Goal: Task Accomplishment & Management: Complete application form

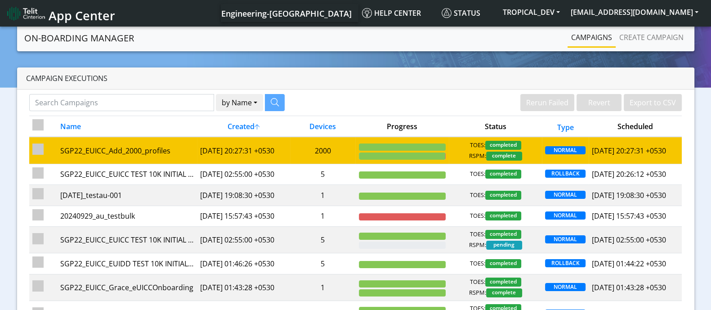
click at [143, 158] on td "SGP22_EUICC_Add_2000_profiles" at bounding box center [127, 150] width 140 height 27
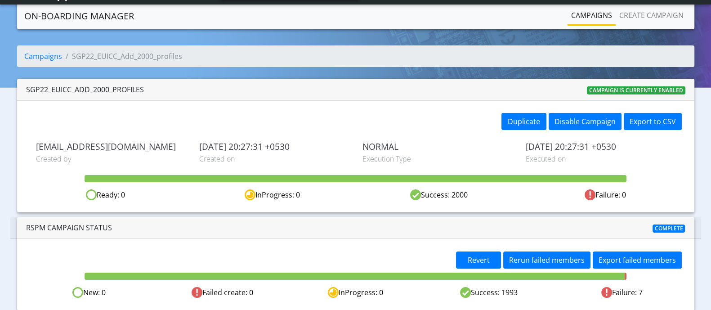
scroll to position [24, 0]
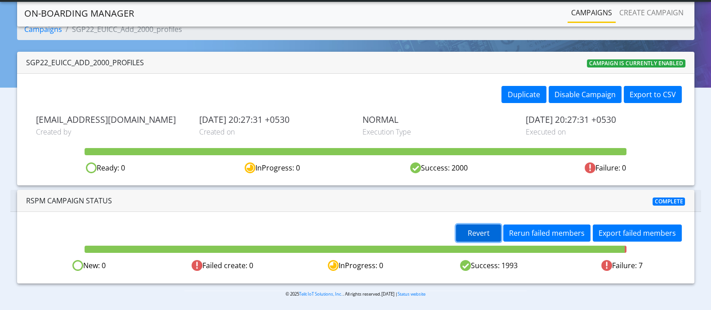
click at [489, 234] on span "Revert" at bounding box center [479, 233] width 22 height 10
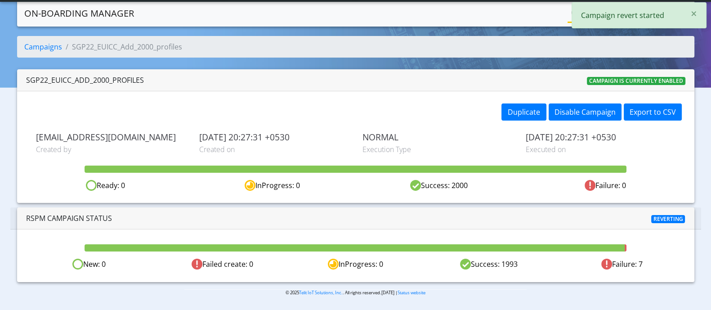
scroll to position [5, 0]
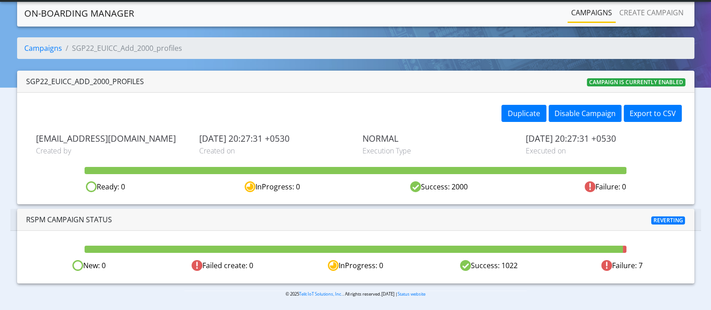
drag, startPoint x: 499, startPoint y: 264, endPoint x: 550, endPoint y: 264, distance: 50.4
click at [550, 264] on div "Success: 1022" at bounding box center [488, 265] width 133 height 11
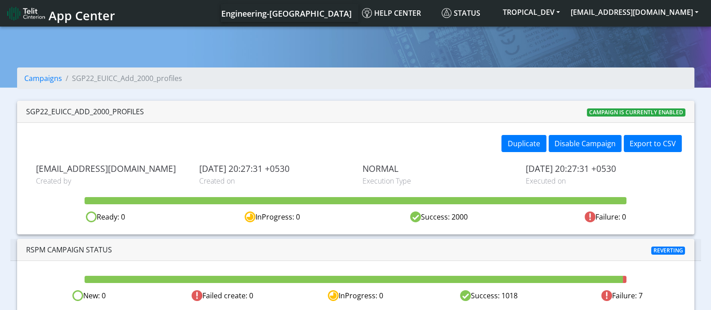
scroll to position [5, 0]
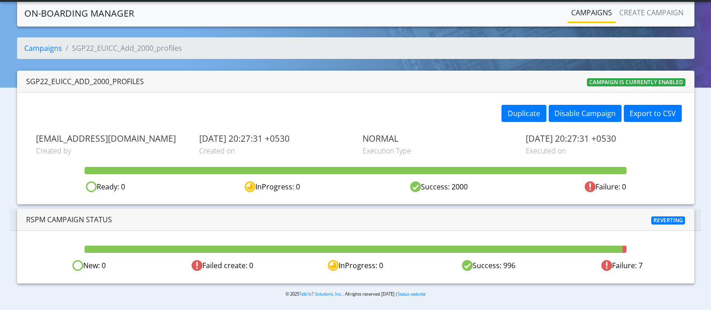
drag, startPoint x: 479, startPoint y: 263, endPoint x: 517, endPoint y: 265, distance: 38.3
click at [517, 265] on div "Success: 996" at bounding box center [488, 265] width 133 height 11
drag, startPoint x: 424, startPoint y: 185, endPoint x: 500, endPoint y: 186, distance: 75.6
click at [500, 186] on div "Success: 2000" at bounding box center [439, 186] width 166 height 11
drag, startPoint x: 476, startPoint y: 265, endPoint x: 522, endPoint y: 263, distance: 45.5
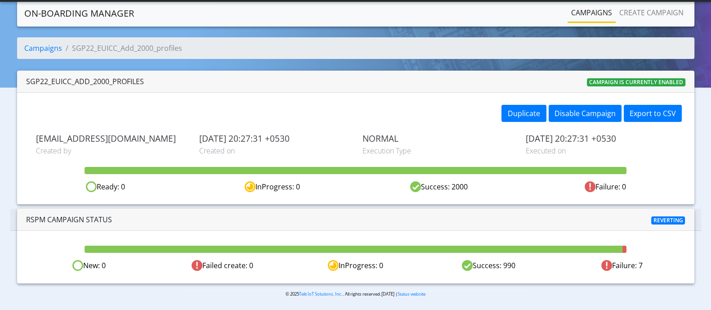
click at [522, 263] on div "Success: 990" at bounding box center [488, 265] width 133 height 11
drag, startPoint x: 341, startPoint y: 262, endPoint x: 400, endPoint y: 258, distance: 58.6
click at [400, 258] on div "New: 0 Failed create: 0 InProgress: 0 Success: 988 Failure: 7" at bounding box center [356, 257] width 678 height 52
drag, startPoint x: 75, startPoint y: 47, endPoint x: 153, endPoint y: 48, distance: 77.9
click at [153, 48] on li "SGP22_EUICC_Add_2000_profiles" at bounding box center [122, 48] width 120 height 11
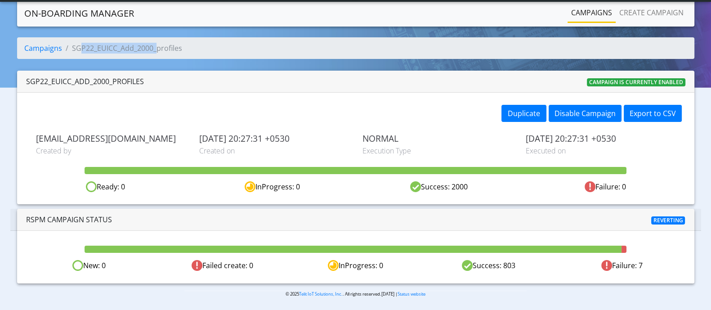
click at [153, 48] on li "SGP22_EUICC_Add_2000_profiles" at bounding box center [122, 48] width 120 height 11
click at [646, 15] on link "Create campaign" at bounding box center [652, 13] width 72 height 18
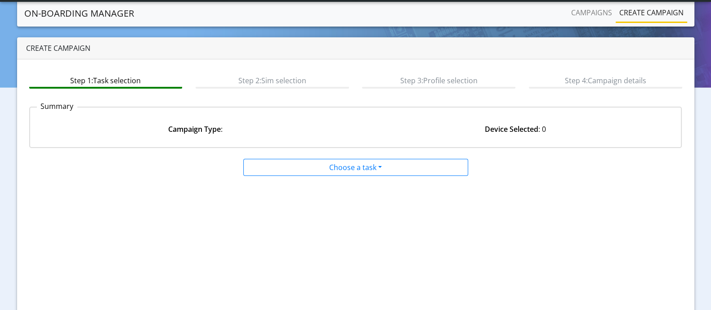
scroll to position [84, 0]
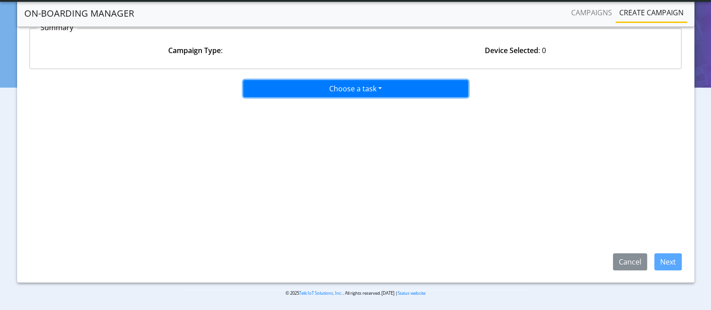
click at [344, 89] on button "Choose a task" at bounding box center [355, 88] width 225 height 17
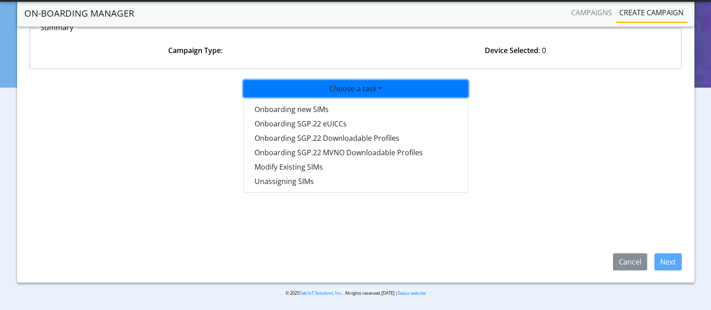
click at [545, 138] on app-paging-btns "Cancel Next" at bounding box center [355, 184] width 653 height 173
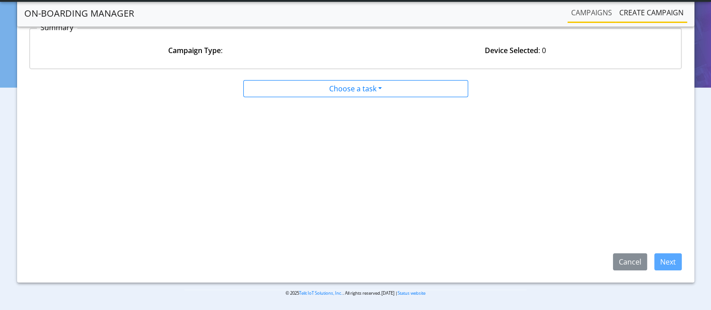
click at [581, 18] on link "Campaigns" at bounding box center [592, 13] width 48 height 18
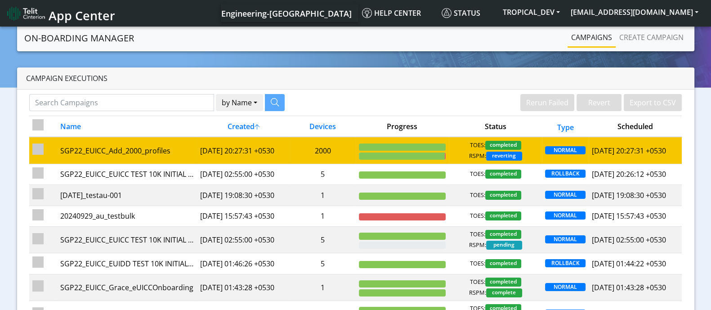
click at [143, 158] on td "SGP22_EUICC_Add_2000_profiles" at bounding box center [127, 150] width 140 height 27
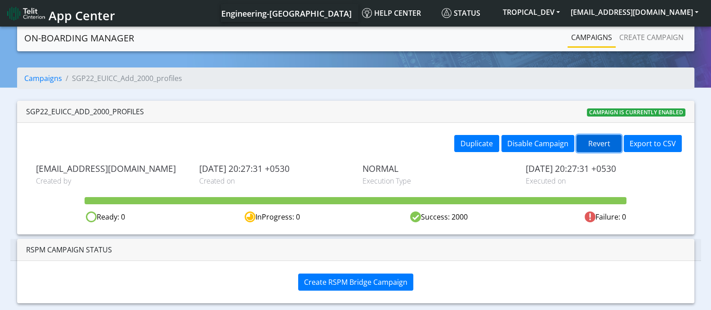
click at [612, 142] on button "Revert" at bounding box center [599, 143] width 45 height 17
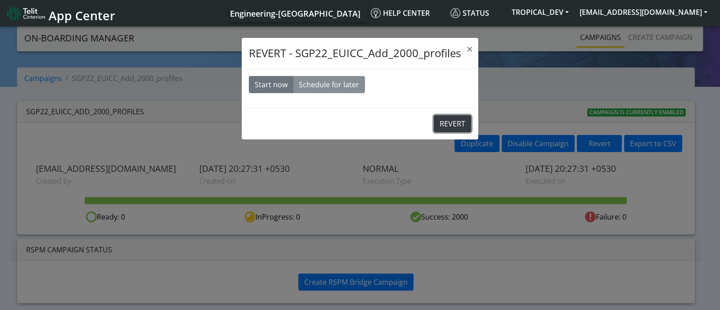
click at [445, 123] on button "REVERT" at bounding box center [452, 123] width 37 height 17
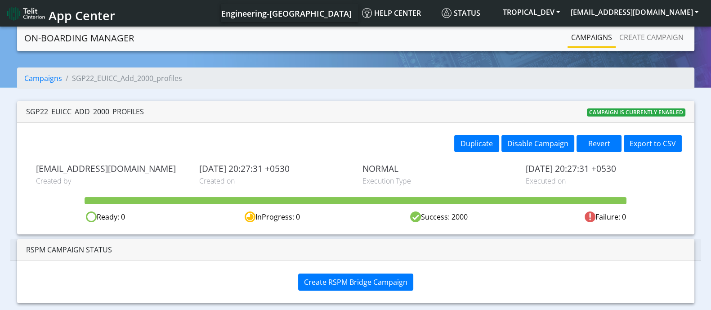
click at [593, 31] on link "Campaigns" at bounding box center [592, 37] width 48 height 18
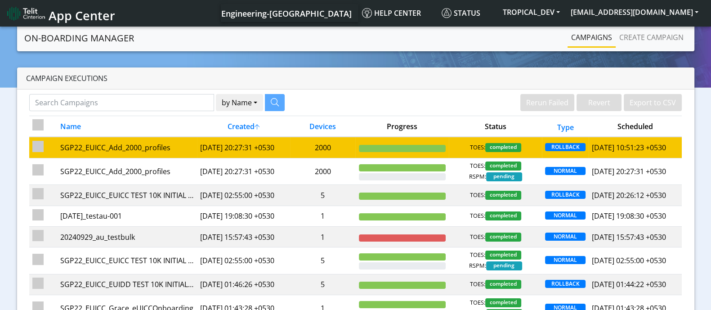
click at [288, 150] on td "2025-09-29 20:27:31 +0530" at bounding box center [243, 147] width 93 height 21
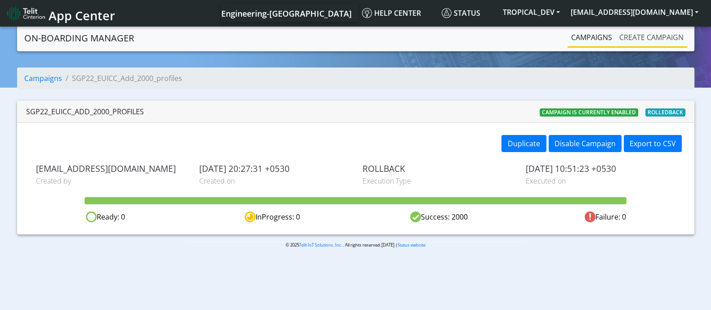
click at [657, 39] on link "Create campaign" at bounding box center [652, 37] width 72 height 18
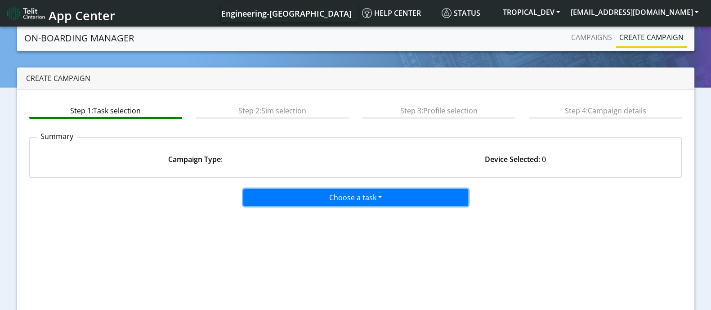
click at [326, 197] on button "Choose a task" at bounding box center [355, 197] width 225 height 17
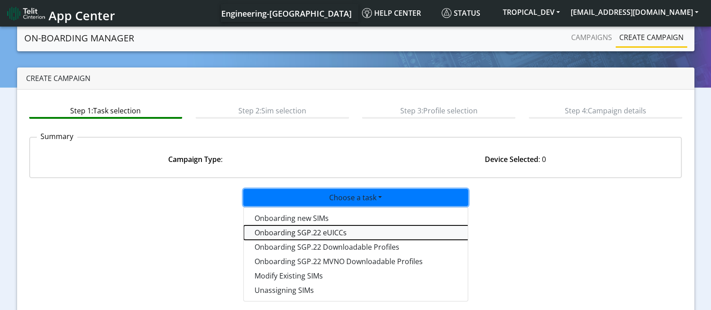
click at [305, 234] on tasksgp22eUICC-dropdown "Onboarding SGP.22 eUICCs" at bounding box center [356, 232] width 225 height 14
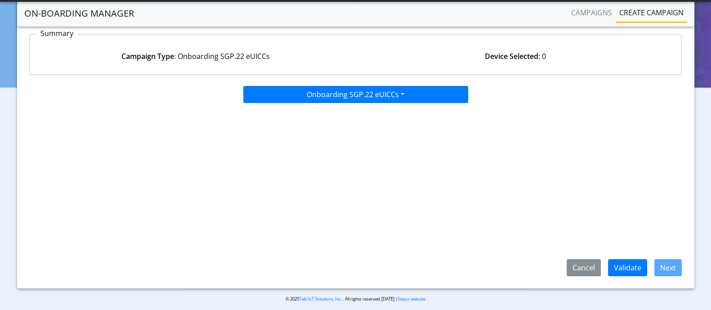
scroll to position [85, 0]
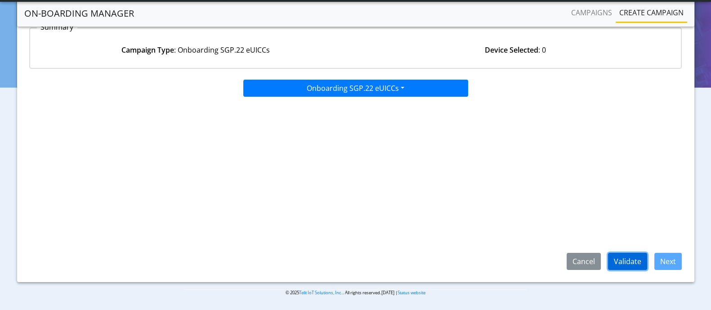
click at [623, 262] on button "Validate" at bounding box center [627, 261] width 39 height 17
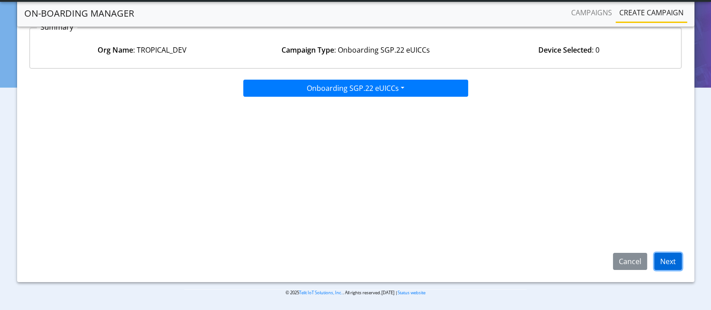
click at [668, 257] on button "Next" at bounding box center [668, 261] width 27 height 17
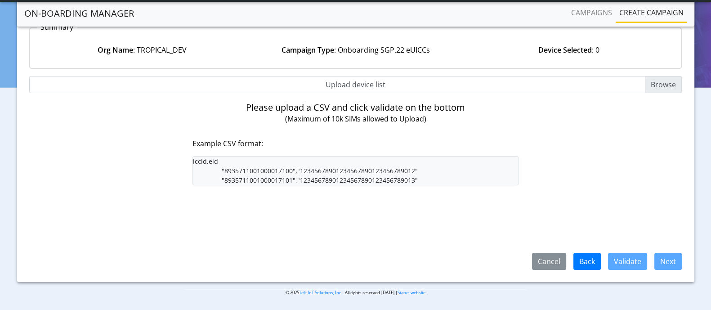
click at [659, 85] on input "Upload device list" at bounding box center [355, 84] width 653 height 17
type input "C:\fakepath\iccid_eid_10000.csv"
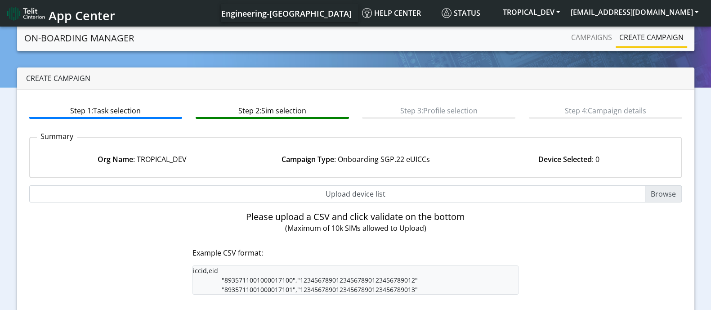
click at [655, 193] on input "Upload device list" at bounding box center [355, 193] width 653 height 17
type input "C:\fakepath\iccid_eid_10000.csv"
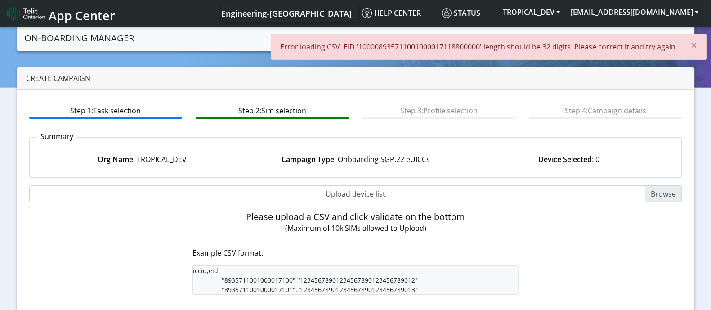
click at [399, 46] on p "Error loading CSV. EID '100008935711001000017118800000' length should be 32 dig…" at bounding box center [478, 46] width 397 height 11
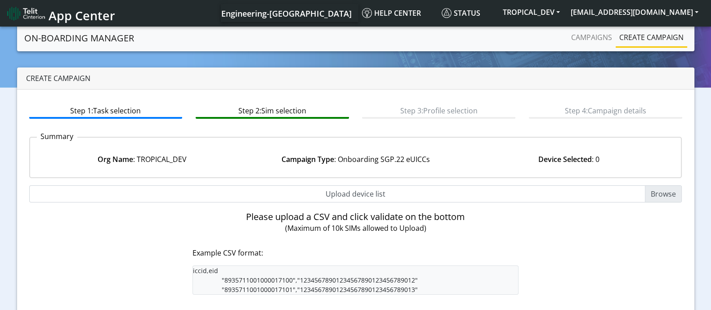
click at [667, 193] on input "Upload device list" at bounding box center [355, 193] width 653 height 17
type input "C:\fakepath\iccid_eid_10000.csv"
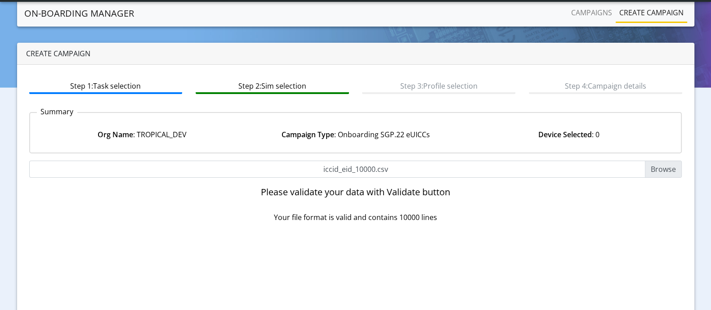
scroll to position [85, 0]
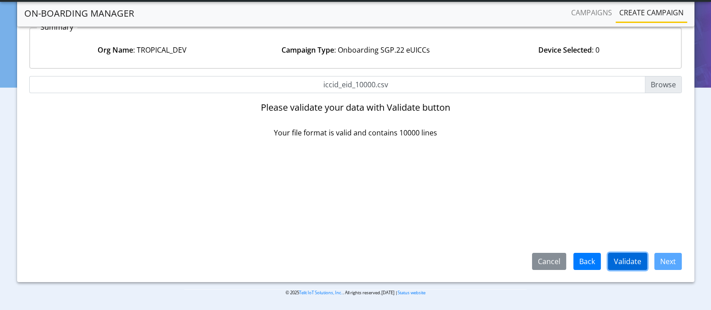
click at [622, 261] on button "Validate" at bounding box center [627, 261] width 39 height 17
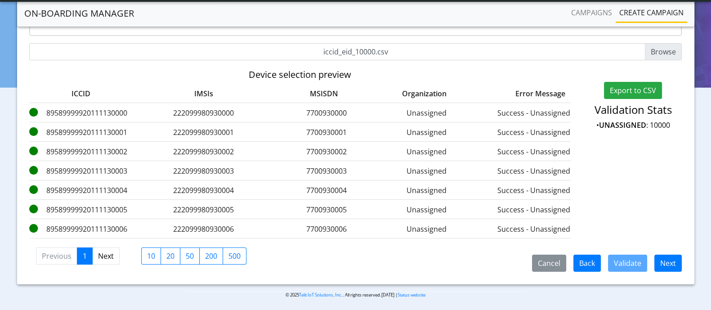
scroll to position [126, 0]
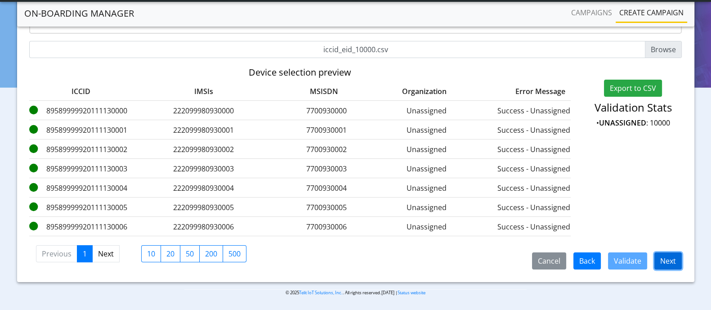
click at [675, 261] on button "Next" at bounding box center [668, 260] width 27 height 17
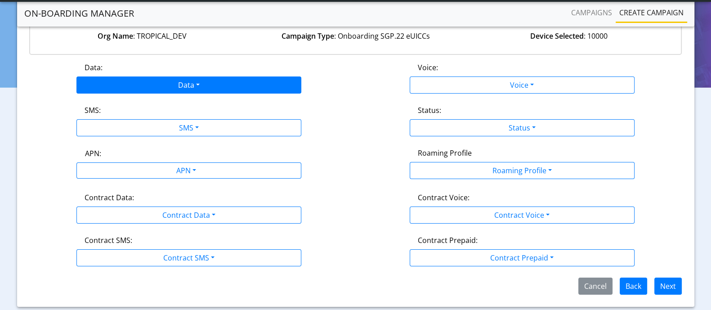
scroll to position [121, 0]
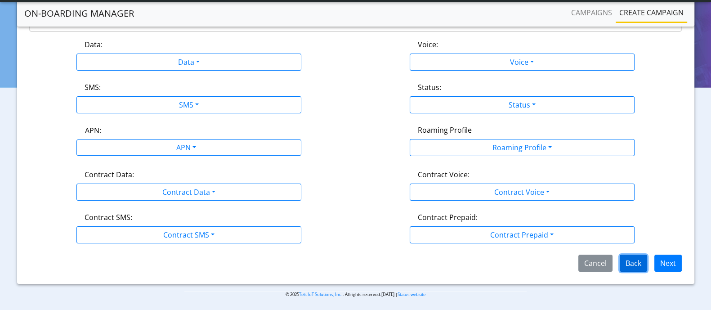
click at [638, 260] on button "Back" at bounding box center [633, 263] width 27 height 17
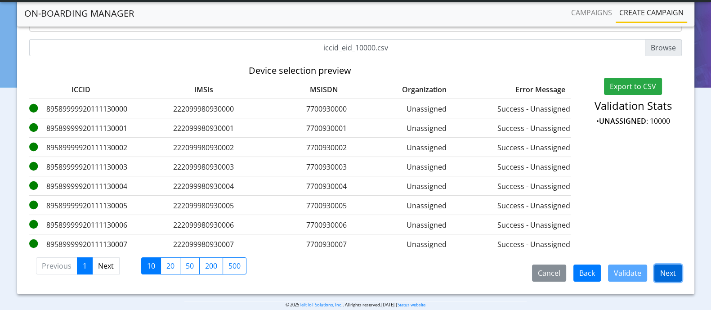
click at [674, 271] on button "Next" at bounding box center [668, 273] width 27 height 17
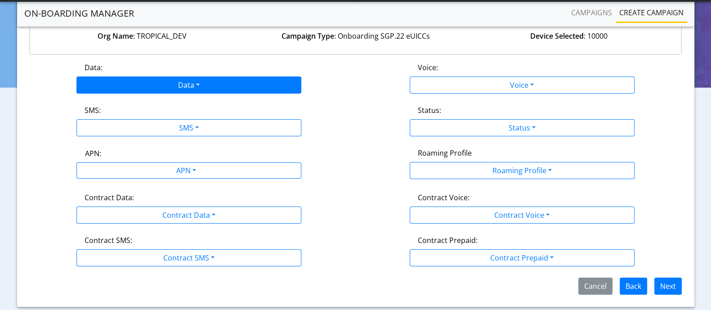
scroll to position [121, 0]
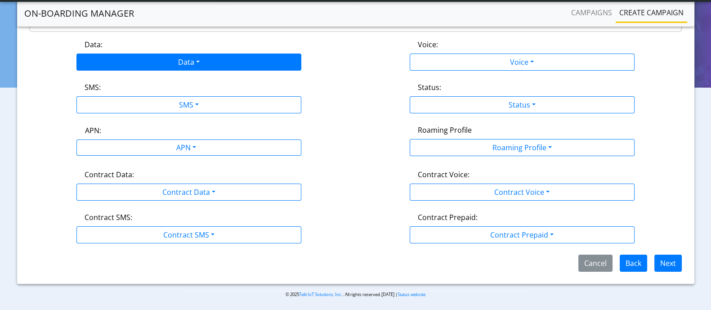
click at [181, 83] on div "SMS:" at bounding box center [189, 89] width 222 height 14
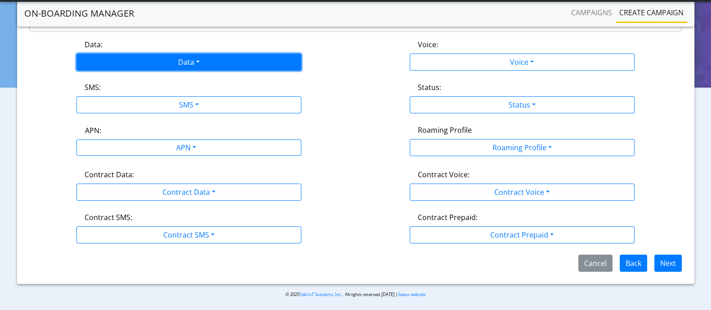
click at [182, 63] on button "Data" at bounding box center [188, 62] width 225 height 17
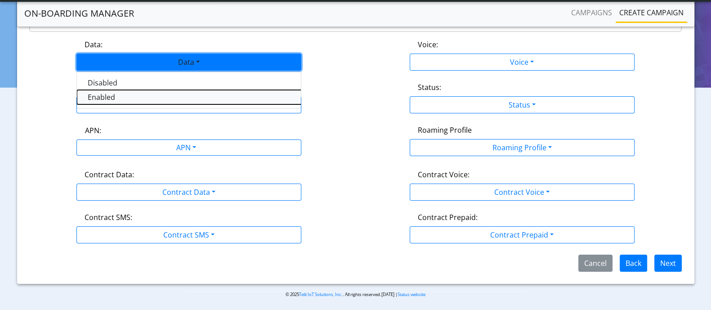
click at [112, 94] on button "Enabled" at bounding box center [189, 97] width 225 height 14
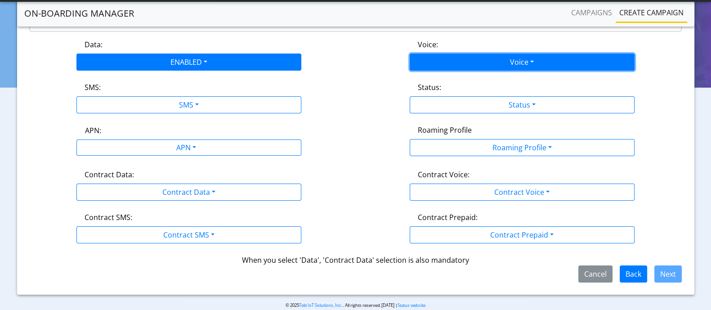
click at [443, 62] on button "Voice" at bounding box center [522, 62] width 225 height 17
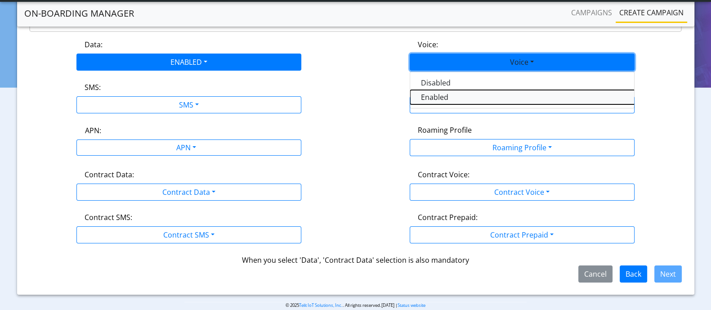
click at [426, 93] on button "Enabled" at bounding box center [522, 97] width 225 height 14
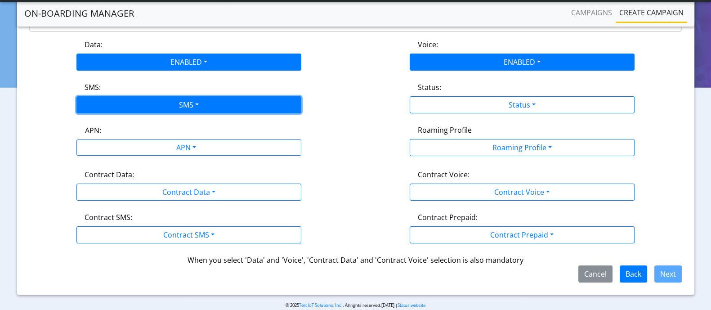
click at [163, 104] on button "SMS" at bounding box center [188, 104] width 225 height 17
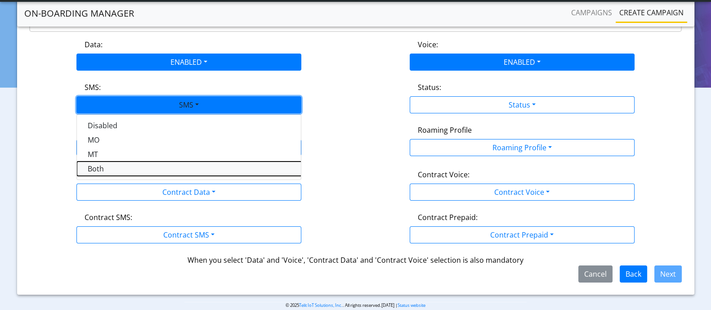
click at [99, 167] on button "Both" at bounding box center [189, 169] width 225 height 14
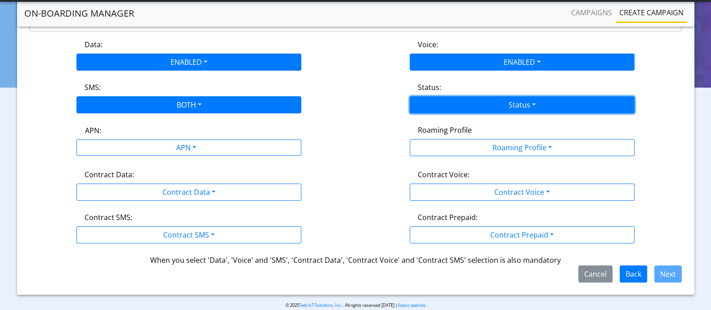
click at [519, 104] on button "Status" at bounding box center [522, 104] width 225 height 17
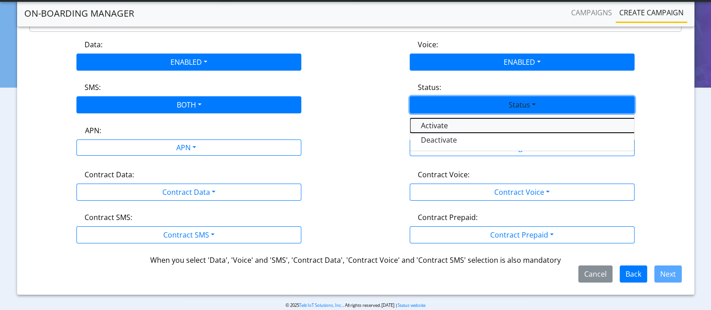
click at [437, 125] on button "Activate" at bounding box center [522, 125] width 225 height 14
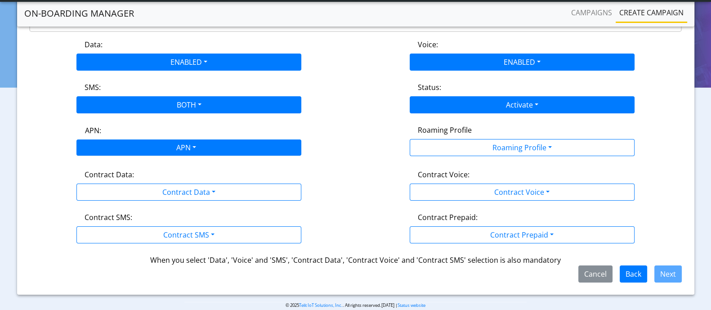
click at [178, 145] on div "APN" at bounding box center [186, 149] width 238 height 18
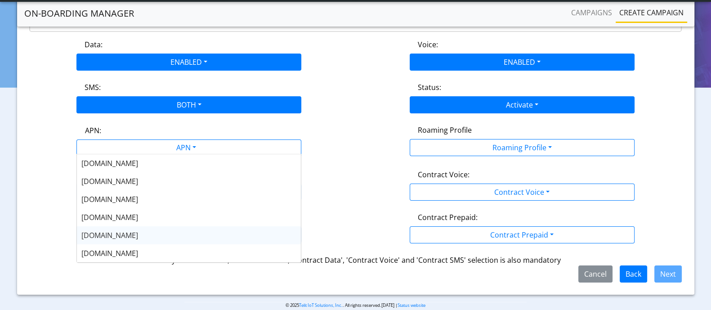
click at [106, 232] on span "nxt17.eu" at bounding box center [109, 235] width 57 height 10
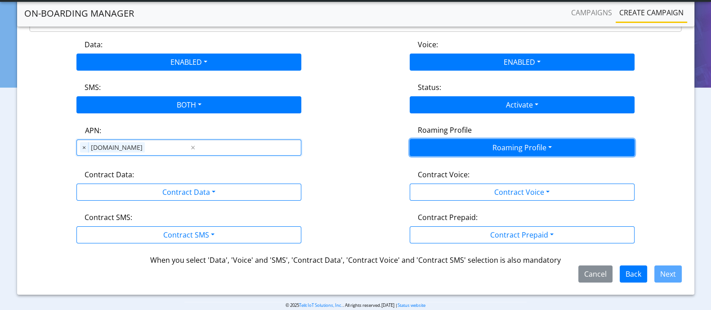
click at [494, 144] on button "Roaming Profile" at bounding box center [522, 147] width 225 height 17
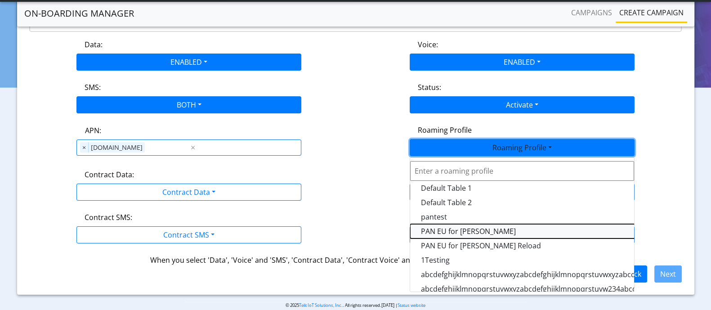
click at [444, 227] on Profile-dropdown "PAN EU for Yulian Oifa" at bounding box center [522, 231] width 225 height 14
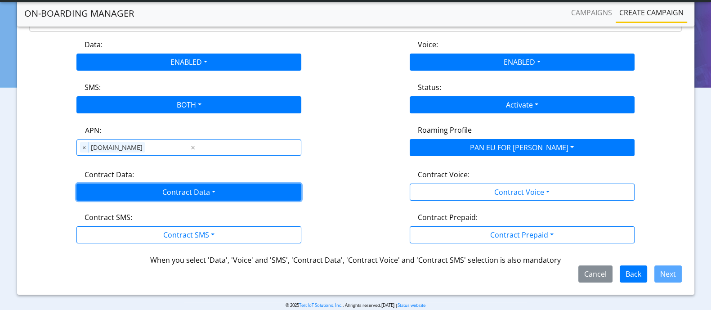
click at [180, 188] on button "Contract Data" at bounding box center [188, 192] width 225 height 17
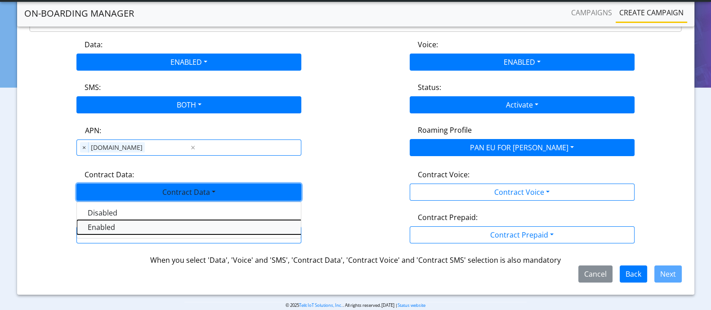
click at [101, 224] on Dataenabled-dropdown "Enabled" at bounding box center [189, 227] width 225 height 14
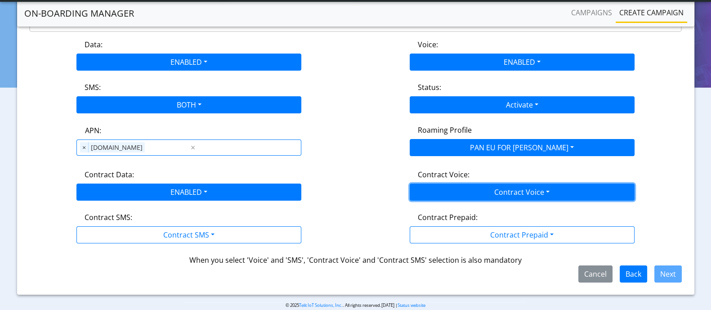
click at [497, 190] on button "Contract Voice" at bounding box center [522, 192] width 225 height 17
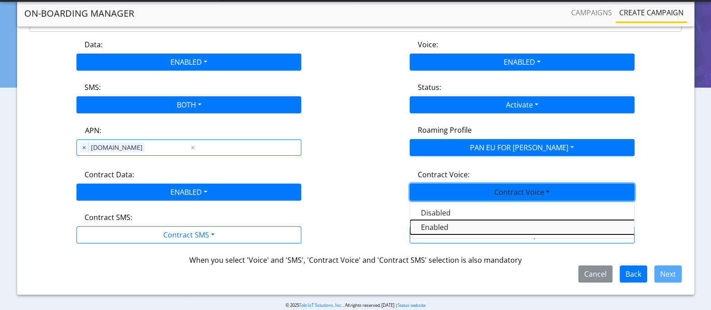
click at [425, 229] on Voiceenabled-dropdown "Enabled" at bounding box center [522, 227] width 225 height 14
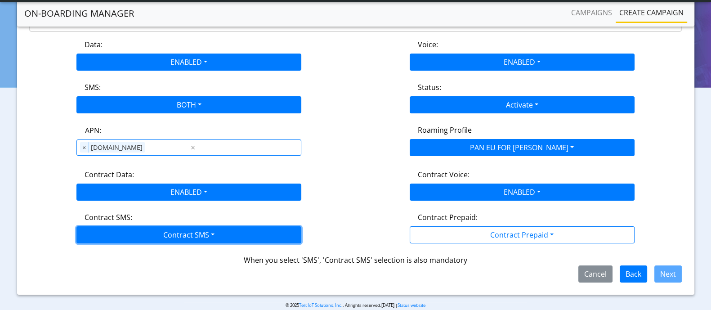
click at [166, 234] on button "Contract SMS" at bounding box center [188, 234] width 225 height 17
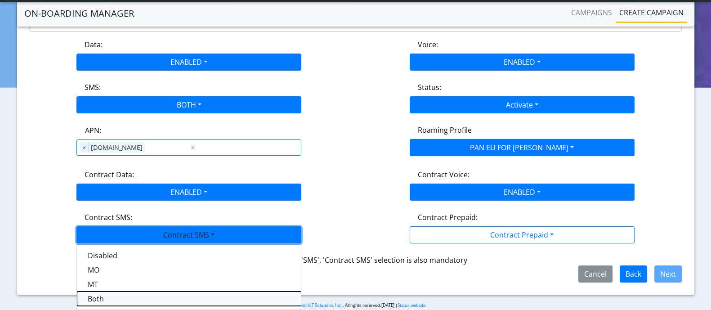
click at [96, 301] on SMSboth-dropdown "Both" at bounding box center [189, 299] width 225 height 14
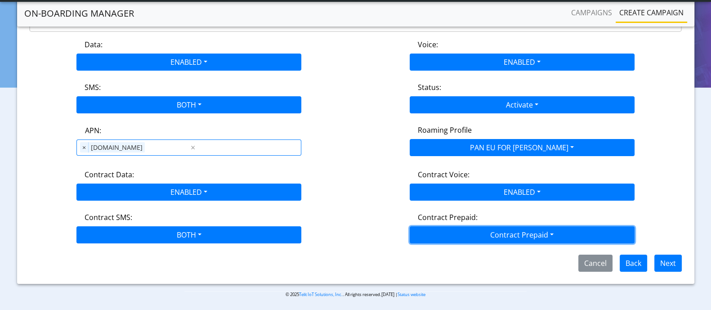
click at [532, 234] on button "Contract Prepaid" at bounding box center [522, 234] width 225 height 17
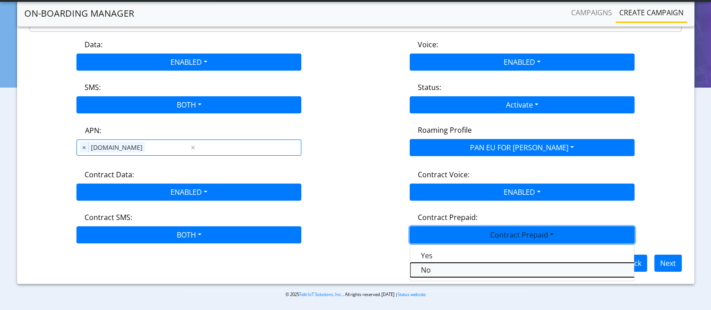
click at [442, 270] on Prepaidnotprepaid-dropdown "No" at bounding box center [522, 270] width 225 height 14
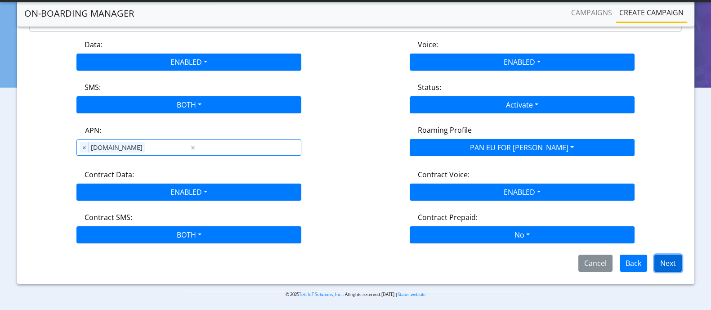
click at [670, 259] on button "Next" at bounding box center [668, 263] width 27 height 17
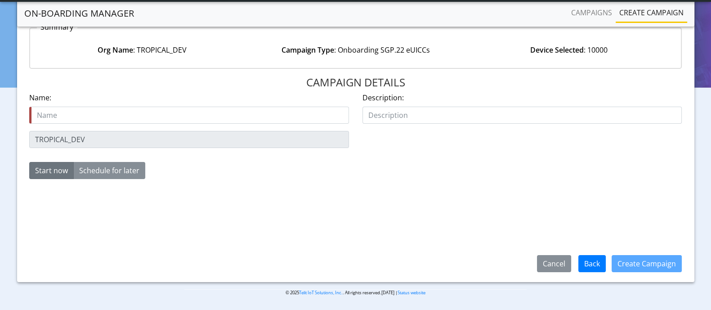
click at [168, 117] on input "text" at bounding box center [189, 115] width 320 height 17
type input "Add_10ksim_30Sep"
click at [653, 257] on button "Create Campaign" at bounding box center [647, 263] width 70 height 17
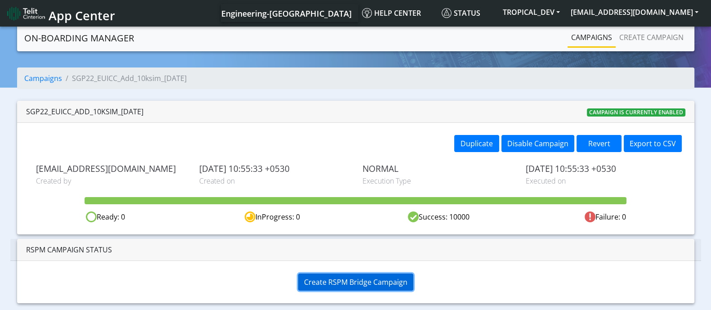
click at [371, 278] on span "Create RSPM Bridge Campaign" at bounding box center [355, 282] width 103 height 10
drag, startPoint x: 715, startPoint y: 159, endPoint x: 712, endPoint y: 233, distance: 73.9
click at [711, 233] on html "App Center Engineering-[GEOGRAPHIC_DATA] Help center Status TROPICAL_DEV [EMAIL…" at bounding box center [355, 155] width 711 height 310
click at [387, 280] on span "Create RSPM Bridge Campaign" at bounding box center [355, 282] width 103 height 10
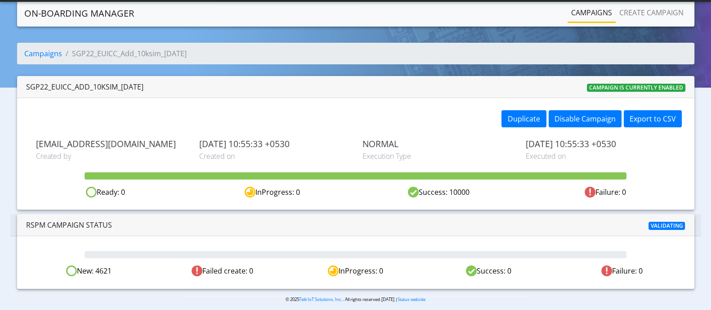
scroll to position [0, 0]
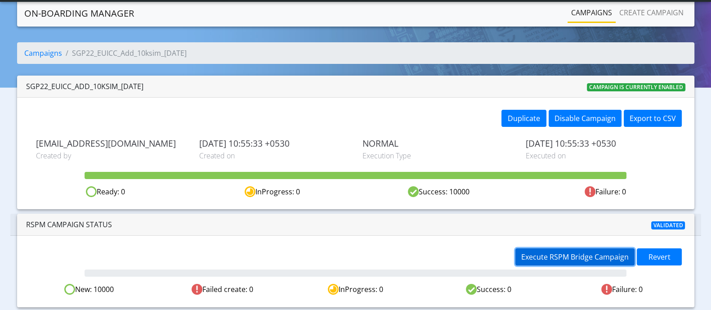
click at [590, 256] on span "Execute RSPM Bridge Campaign" at bounding box center [575, 257] width 108 height 10
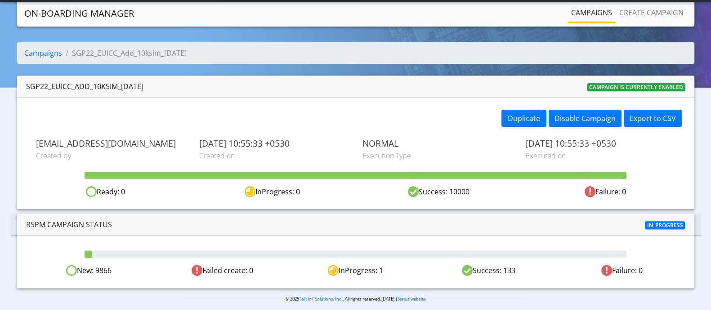
drag, startPoint x: 505, startPoint y: 271, endPoint x: 525, endPoint y: 271, distance: 19.8
click at [525, 271] on div "Success: 133" at bounding box center [488, 270] width 133 height 11
